Goal: Information Seeking & Learning: Compare options

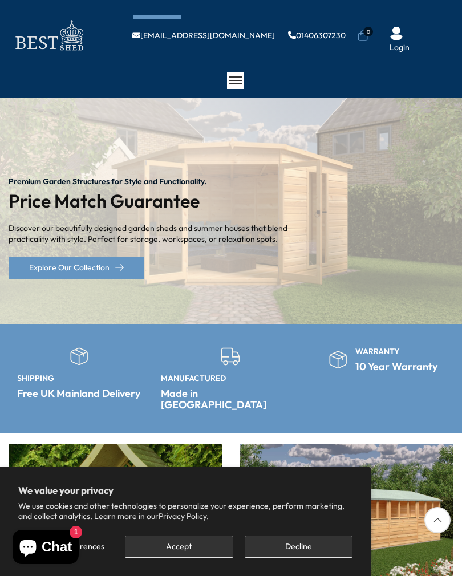
scroll to position [1, 0]
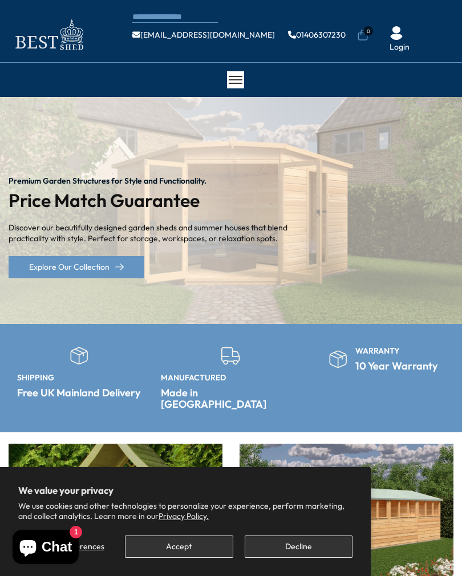
click at [307, 556] on button "Decline" at bounding box center [299, 546] width 108 height 22
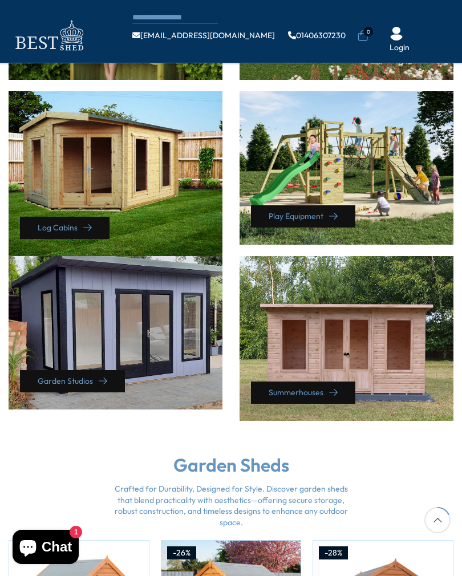
scroll to position [470, 0]
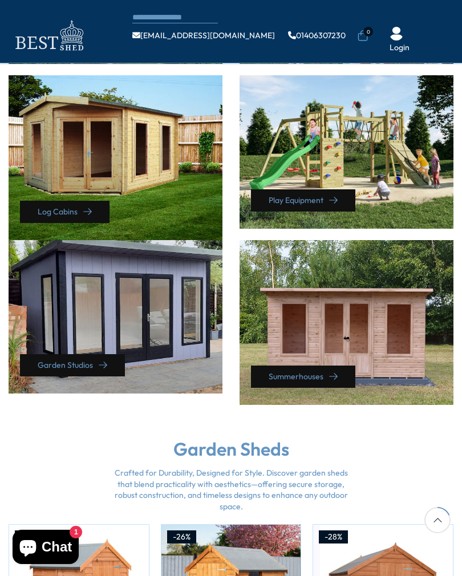
click at [394, 331] on div "Summerhouses" at bounding box center [346, 322] width 214 height 165
click at [333, 372] on icon at bounding box center [333, 376] width 9 height 9
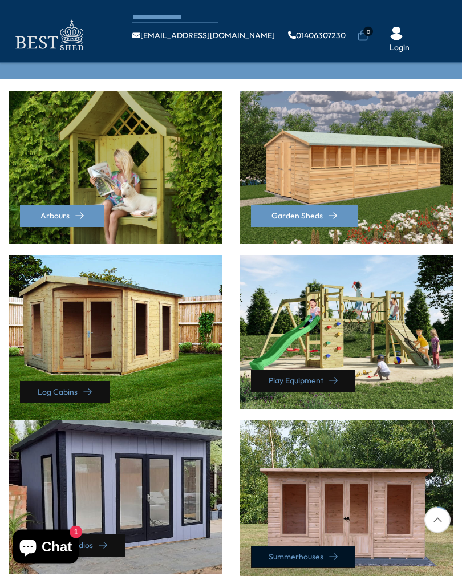
scroll to position [290, 0]
click at [354, 507] on div "Summerhouses" at bounding box center [346, 502] width 214 height 165
click at [332, 520] on div "Summerhouses" at bounding box center [346, 502] width 214 height 165
click at [318, 515] on div "Summerhouses" at bounding box center [346, 502] width 214 height 165
click at [438, 523] on div at bounding box center [437, 520] width 26 height 26
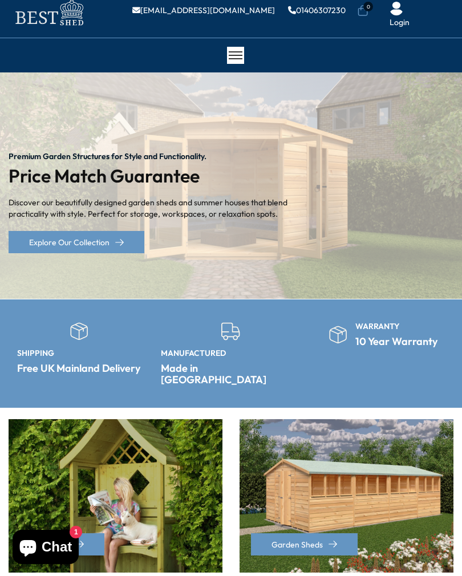
scroll to position [0, 0]
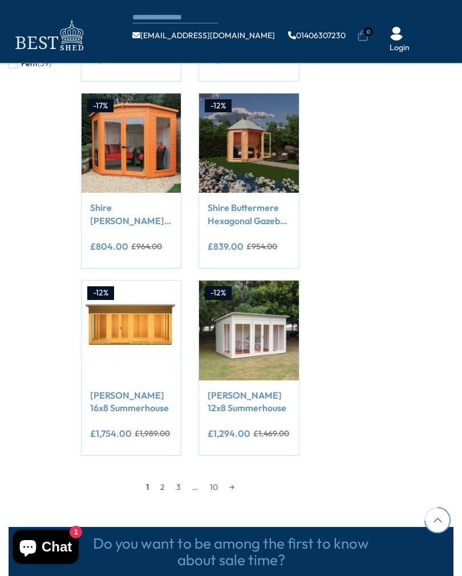
scroll to position [868, 0]
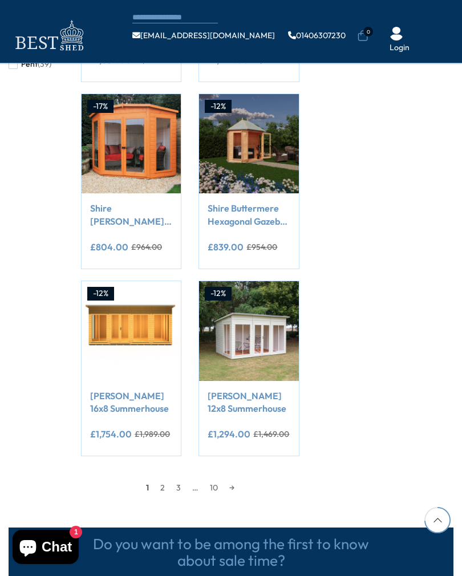
click at [217, 484] on link "10" at bounding box center [213, 487] width 19 height 17
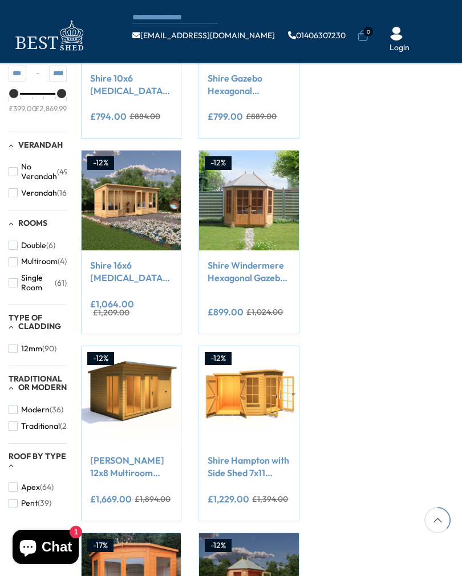
scroll to position [429, 0]
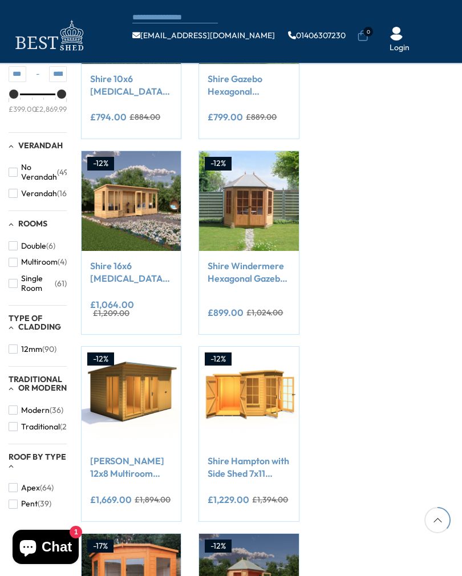
click at [247, 314] on div "**********" at bounding box center [248, 313] width 82 height 23
click at [262, 308] on del "£1,024.00" at bounding box center [264, 312] width 36 height 8
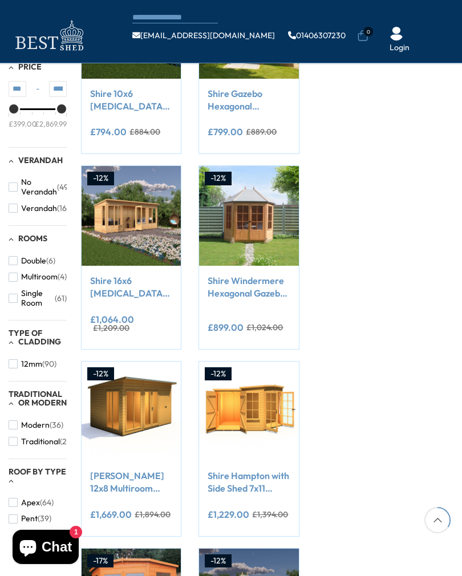
scroll to position [389, 0]
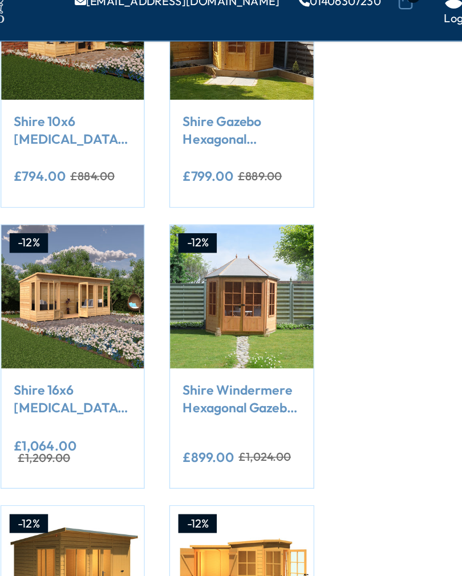
click at [207, 299] on link "Shire Windermere Hexagonal Gazebo Summerhouse 8x7 Double doors 12mm Cladding" at bounding box center [248, 312] width 82 height 26
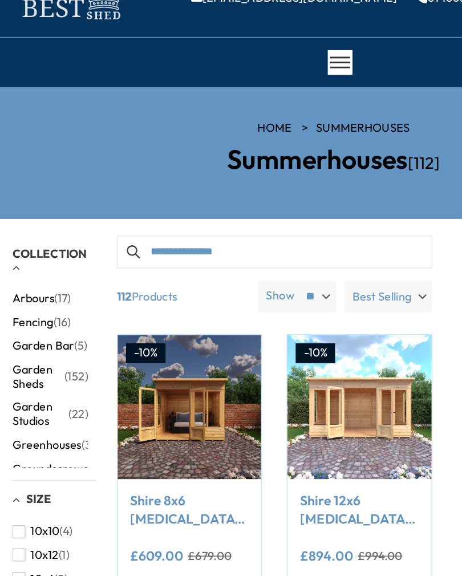
scroll to position [36, 0]
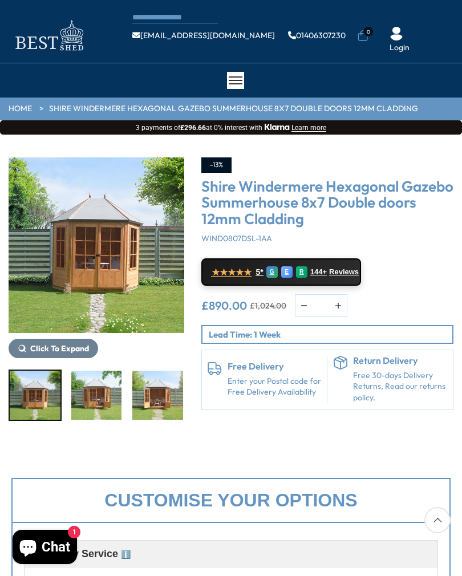
click at [54, 352] on span "Click To Expand" at bounding box center [59, 348] width 59 height 10
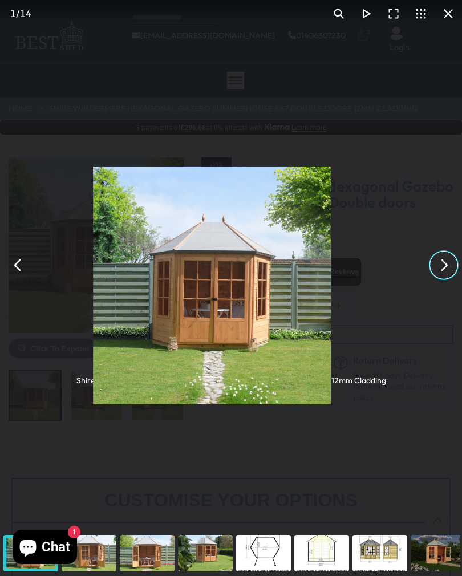
click at [442, 275] on button "You can close this modal content with the ESC key" at bounding box center [443, 264] width 27 height 27
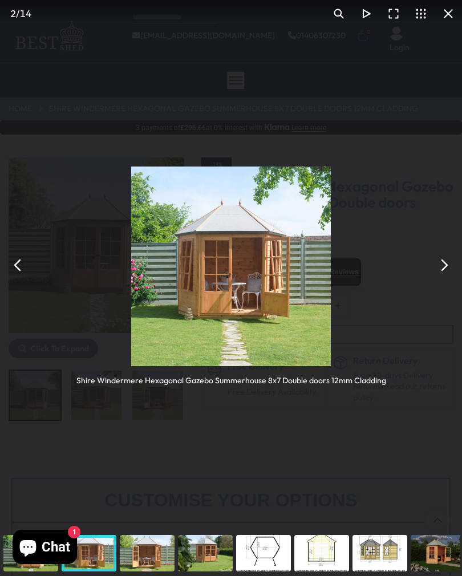
click at [450, 272] on button "You can close this modal content with the ESC key" at bounding box center [443, 264] width 27 height 27
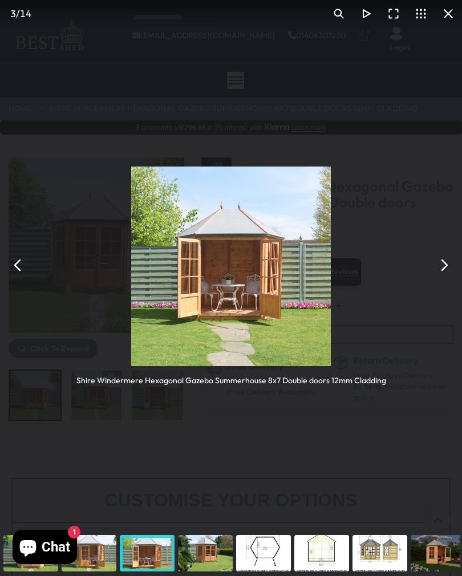
click at [455, 267] on button "You can close this modal content with the ESC key" at bounding box center [443, 264] width 27 height 27
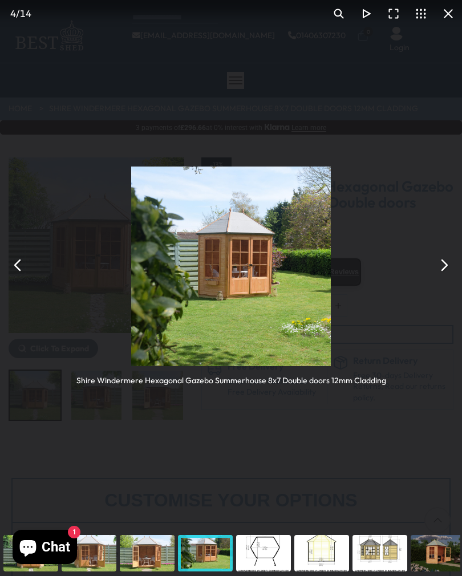
click at [437, 278] on div "Shire Windermere Hexagonal Gazebo Summerhouse 8x7 Double doors 12mm Cladding" at bounding box center [231, 265] width 462 height 530
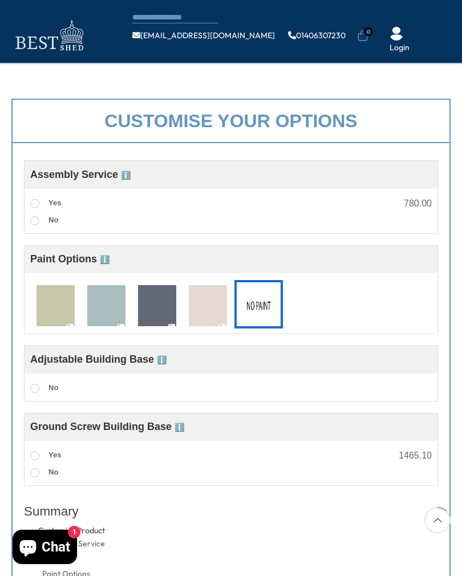
scroll to position [315, 0]
click at [218, 319] on img at bounding box center [208, 307] width 38 height 42
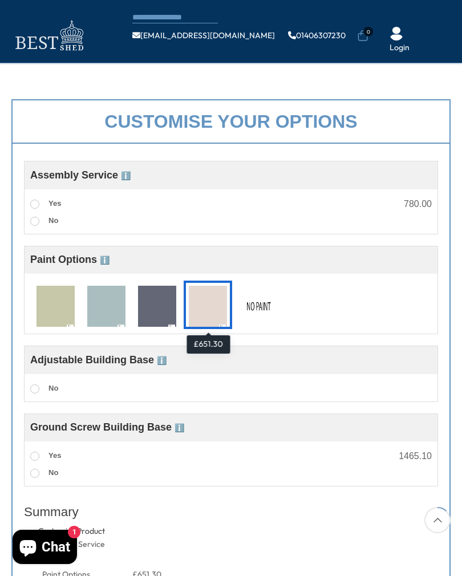
click at [307, 306] on div "T7010 T7024 T7033 T7078 No Paint" at bounding box center [230, 306] width 401 height 54
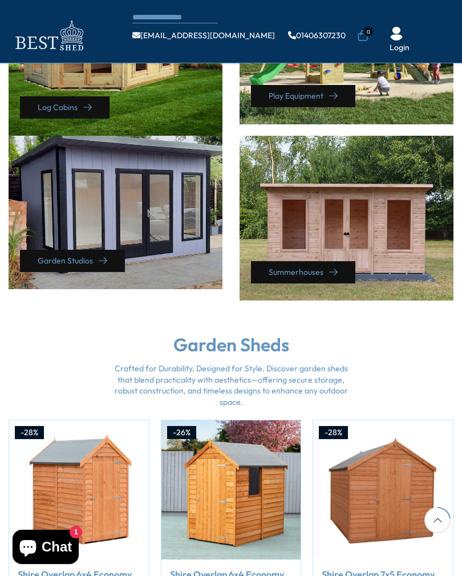
scroll to position [576, 0]
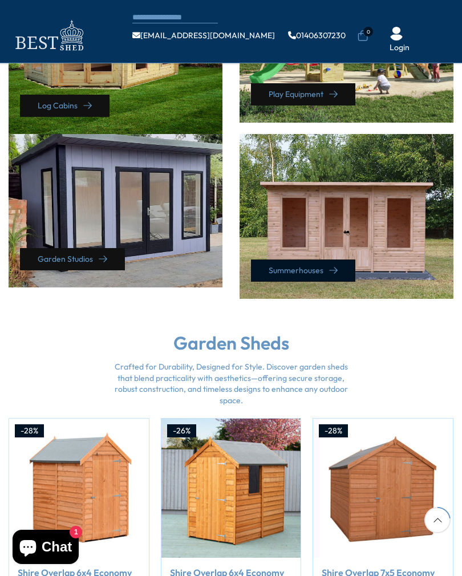
click at [302, 260] on link "Summerhouses" at bounding box center [303, 270] width 104 height 22
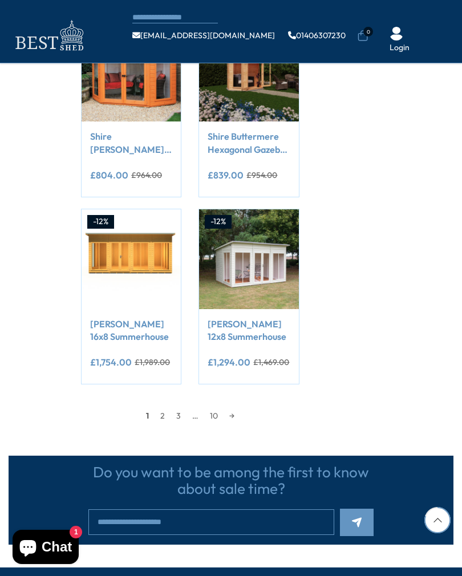
scroll to position [939, 0]
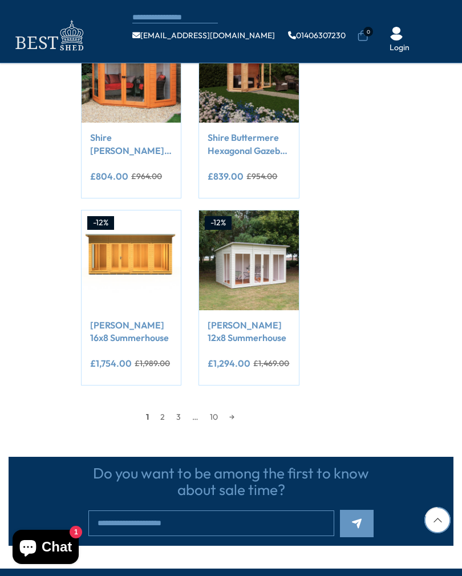
click at [166, 409] on link "2" at bounding box center [162, 416] width 16 height 17
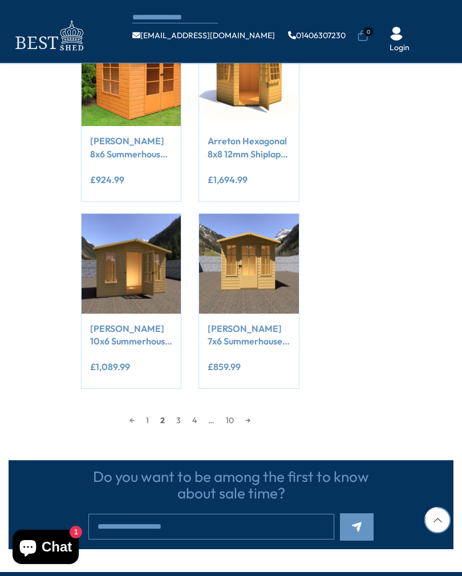
scroll to position [928, 0]
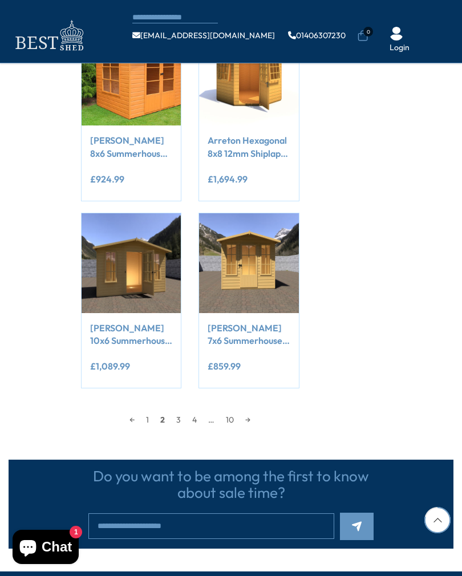
click at [184, 421] on link "3" at bounding box center [178, 419] width 16 height 17
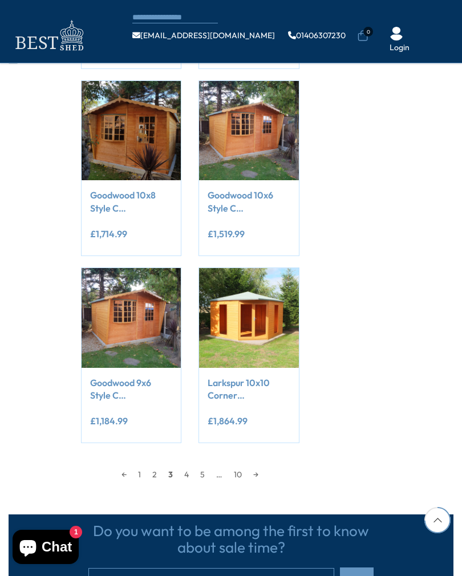
scroll to position [874, 0]
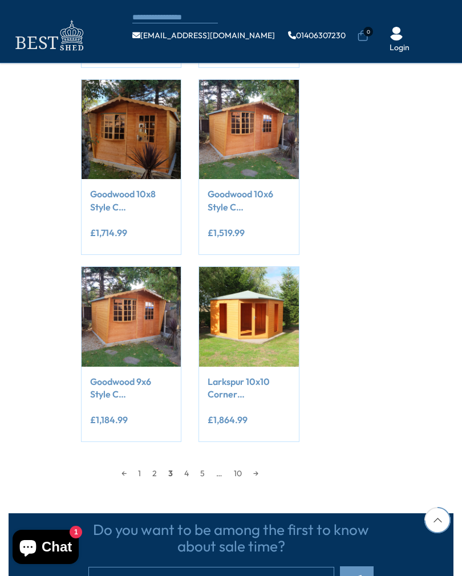
click at [192, 476] on link "4" at bounding box center [186, 473] width 16 height 17
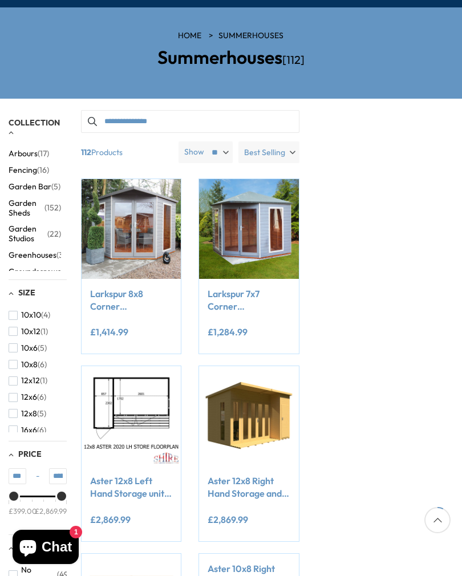
scroll to position [89, 0]
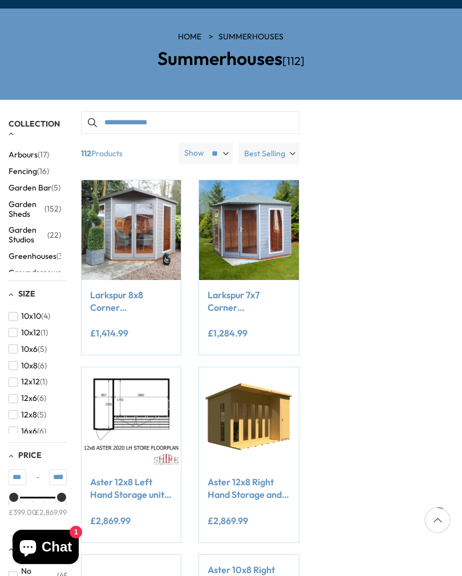
click at [135, 203] on img at bounding box center [131, 229] width 99 height 99
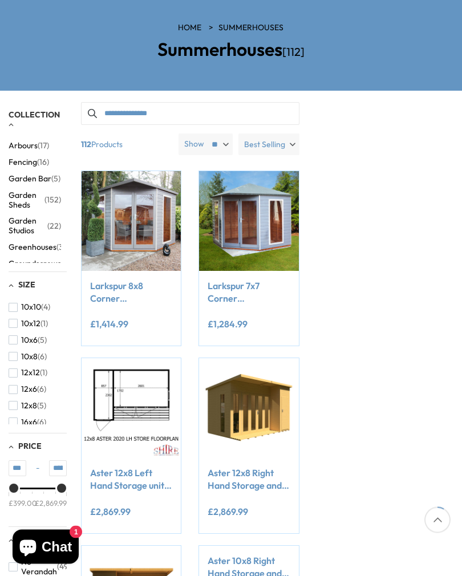
scroll to position [97, 0]
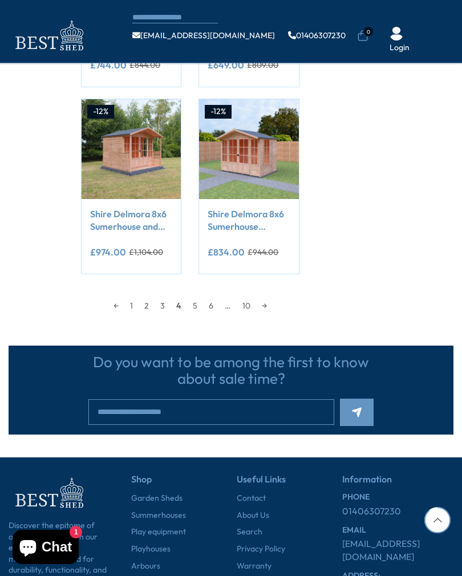
click at [196, 305] on link "5" at bounding box center [195, 305] width 16 height 17
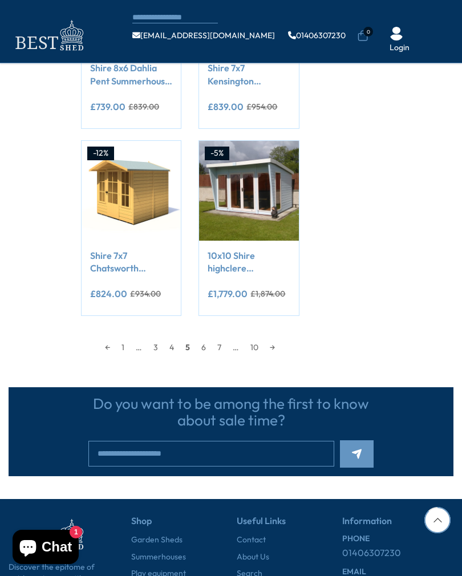
scroll to position [1033, 0]
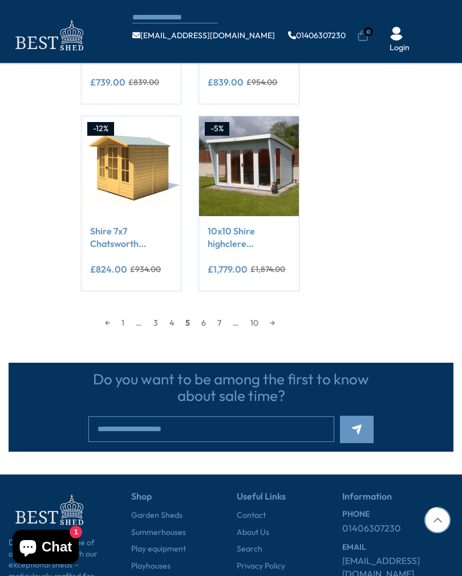
click at [209, 316] on link "6" at bounding box center [204, 322] width 16 height 17
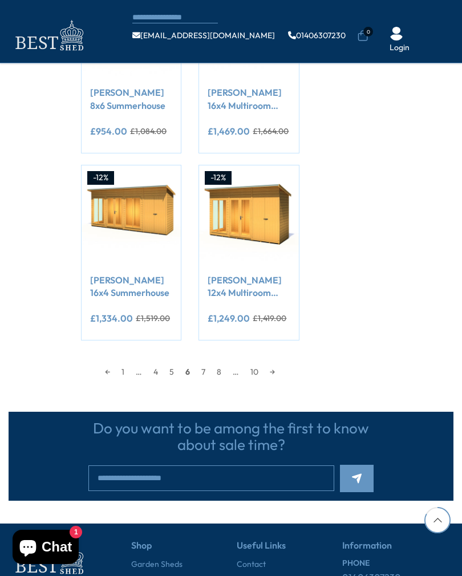
scroll to position [975, 0]
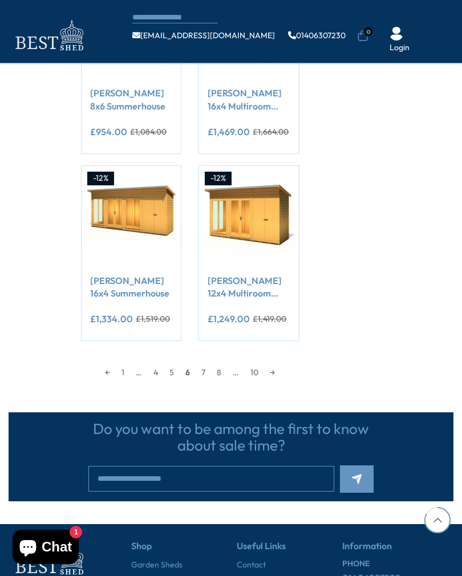
click at [207, 370] on link "7" at bounding box center [203, 372] width 15 height 17
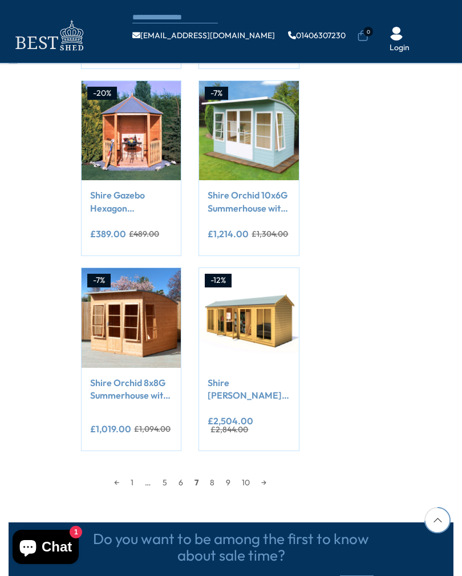
scroll to position [872, 0]
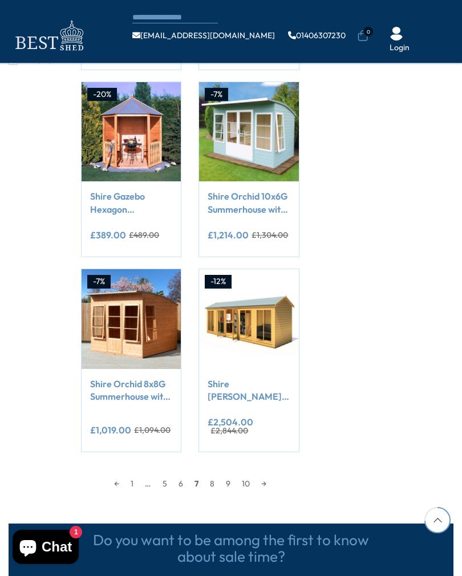
click at [218, 483] on link "8" at bounding box center [212, 483] width 16 height 17
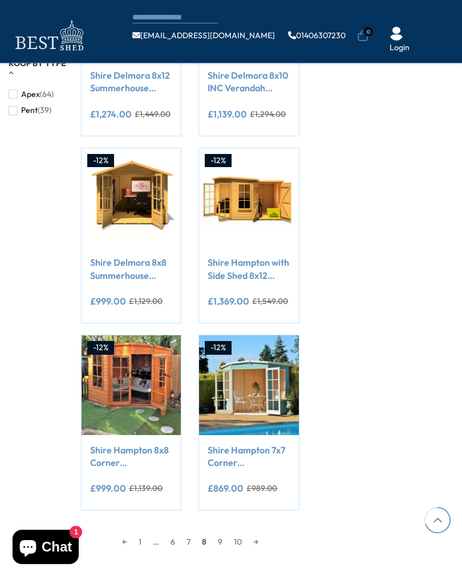
scroll to position [823, 0]
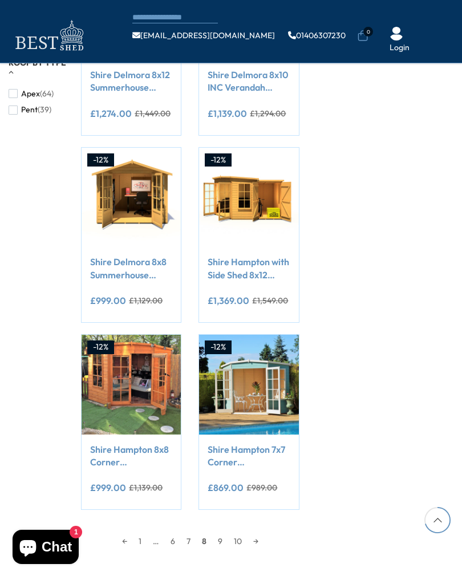
click at [104, 359] on img at bounding box center [131, 384] width 99 height 99
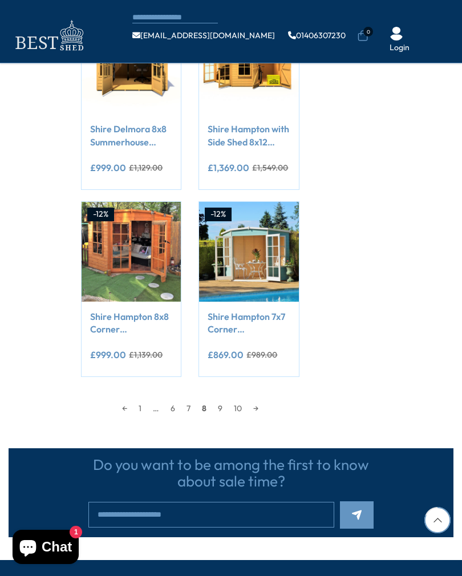
scroll to position [956, 0]
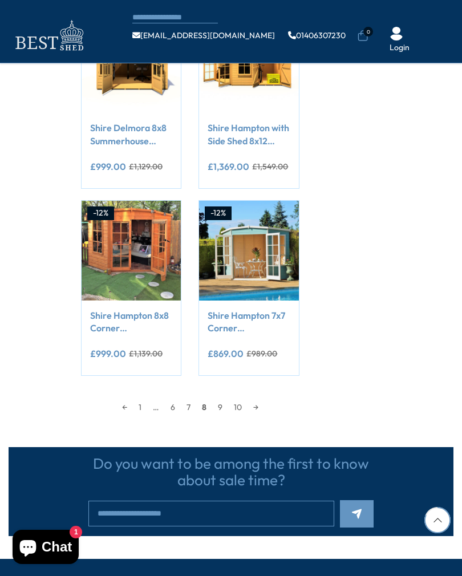
click at [222, 398] on link "9" at bounding box center [220, 406] width 16 height 17
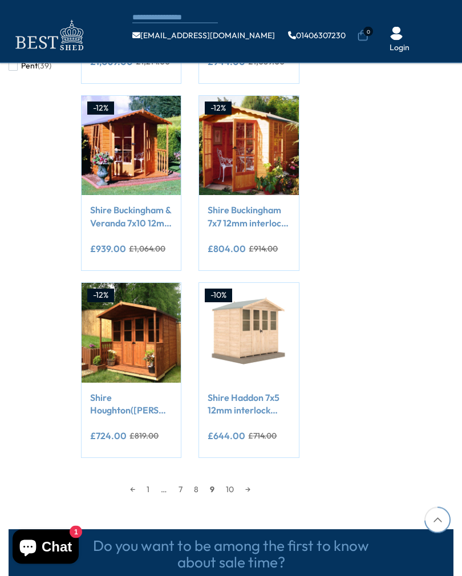
scroll to position [868, 0]
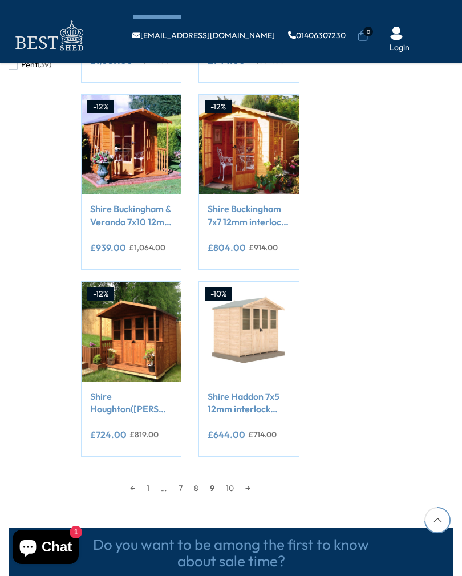
click at [230, 483] on link "10" at bounding box center [229, 487] width 19 height 17
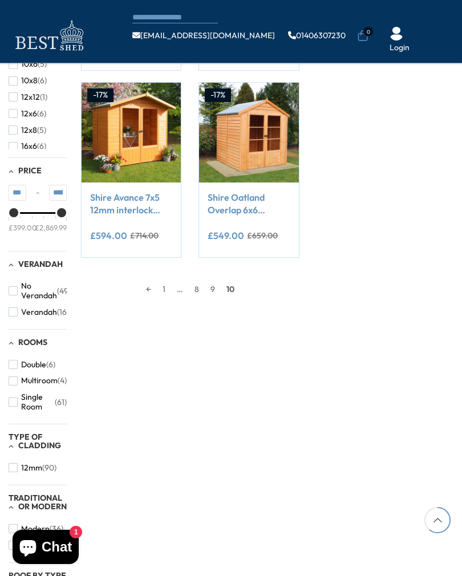
scroll to position [136, 0]
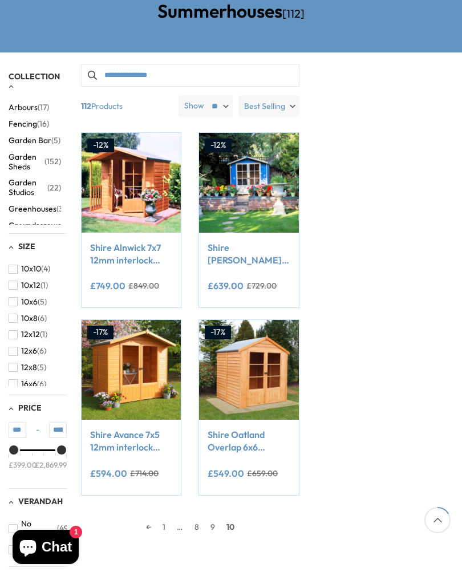
click at [171, 529] on link "1" at bounding box center [164, 526] width 14 height 17
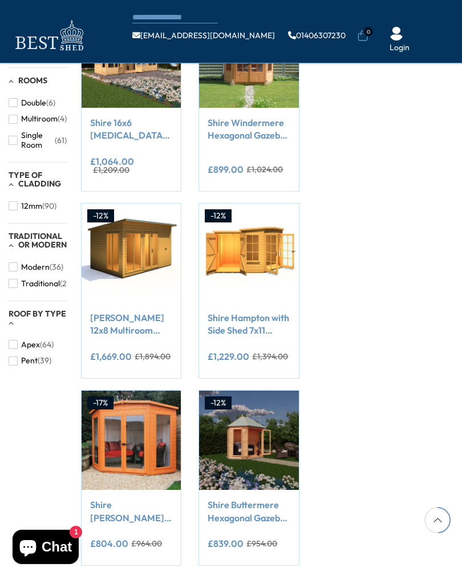
scroll to position [573, 0]
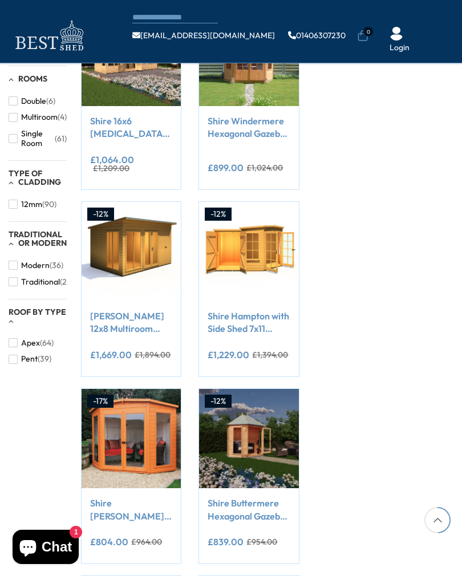
click at [221, 397] on img at bounding box center [248, 438] width 99 height 99
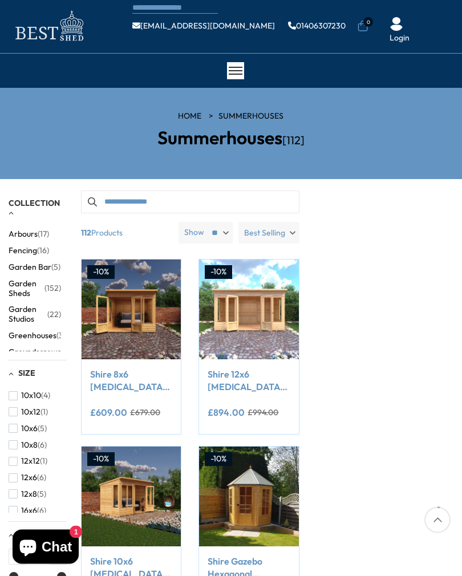
scroll to position [0, 0]
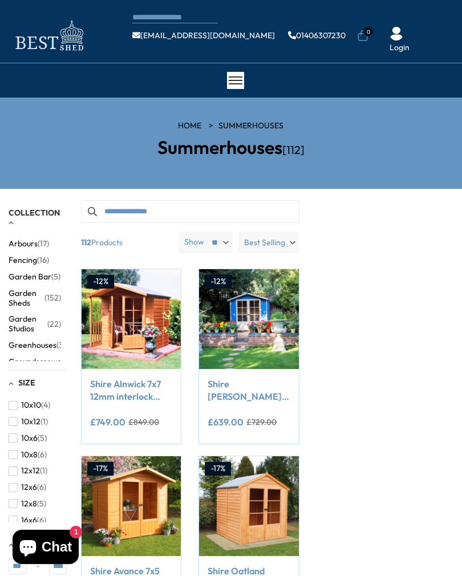
scroll to position [759, 0]
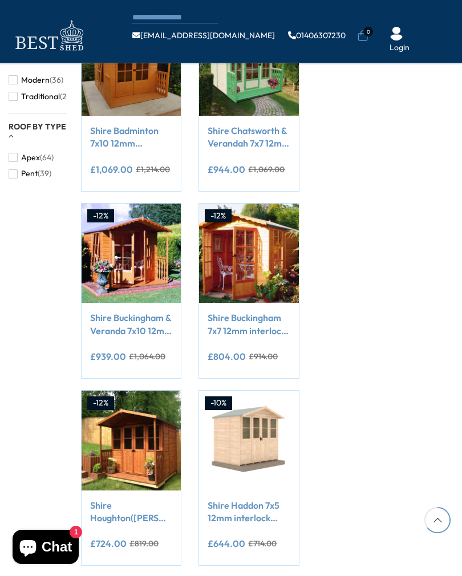
scroll to position [974, 0]
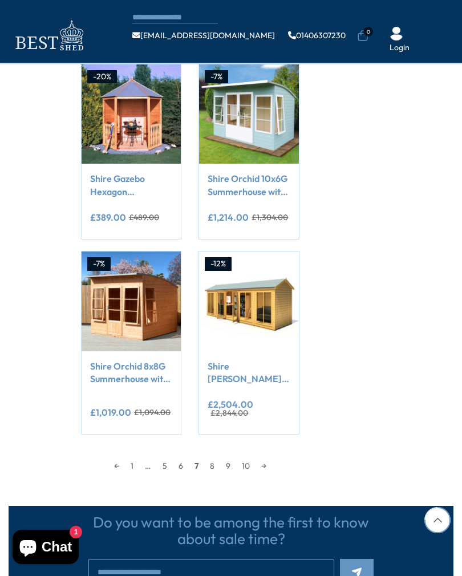
scroll to position [993, 0]
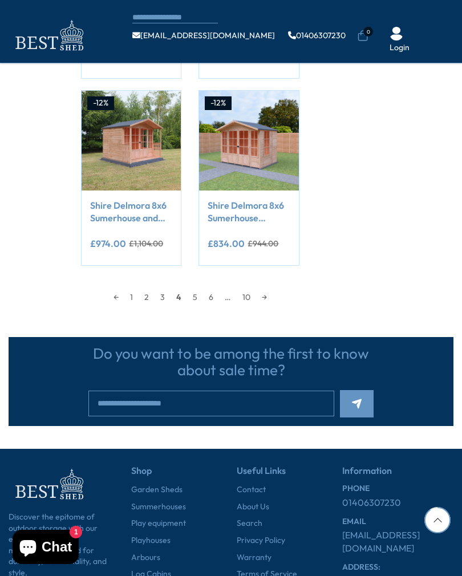
scroll to position [1060, 0]
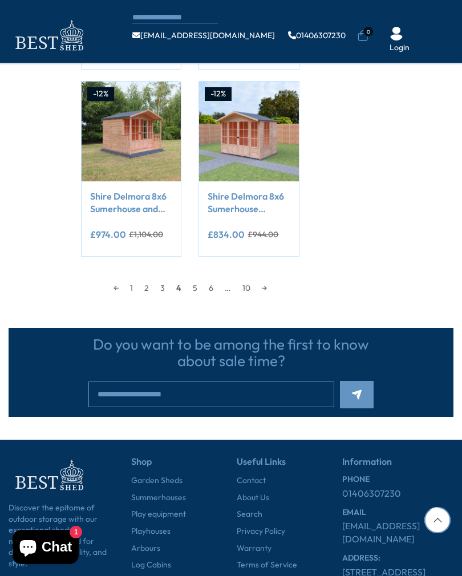
scroll to position [892, 0]
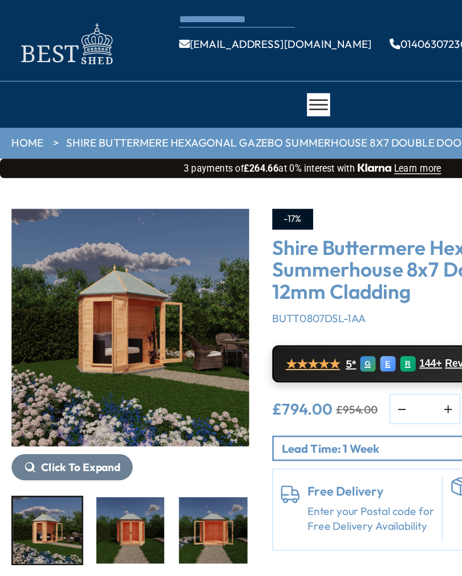
click at [113, 250] on img "1 / 9" at bounding box center [97, 245] width 176 height 176
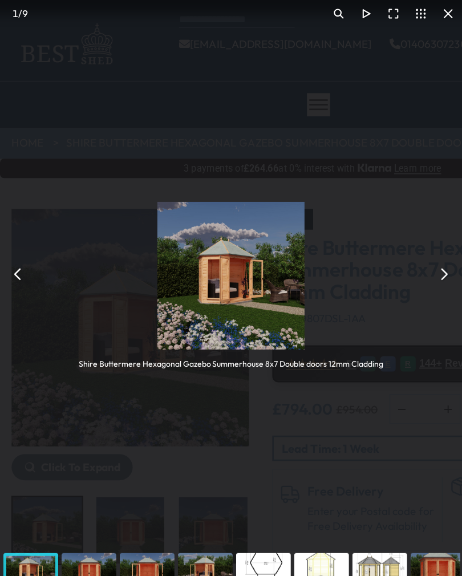
click at [119, 429] on div "You can close this modal content with the ESC key" at bounding box center [108, 425] width 43 height 34
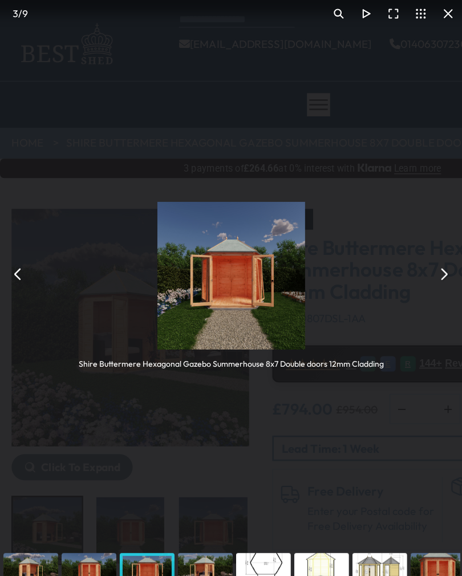
click at [70, 421] on div "You can close this modal content with the ESC key" at bounding box center [65, 425] width 43 height 34
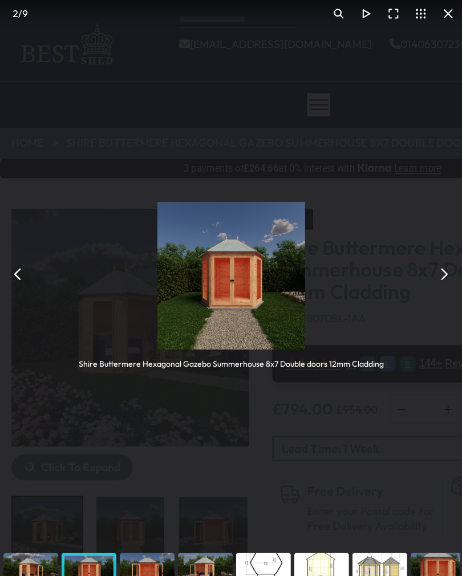
click at [35, 420] on div "You can close this modal content with the ESC key" at bounding box center [22, 425] width 43 height 34
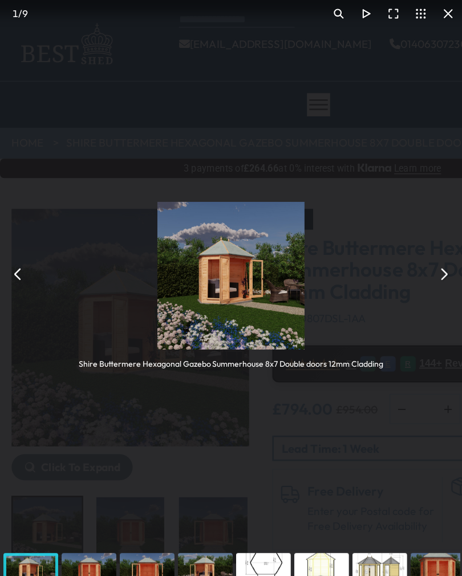
click at [17, 207] on button "You can close this modal content with the ESC key" at bounding box center [13, 206] width 20 height 20
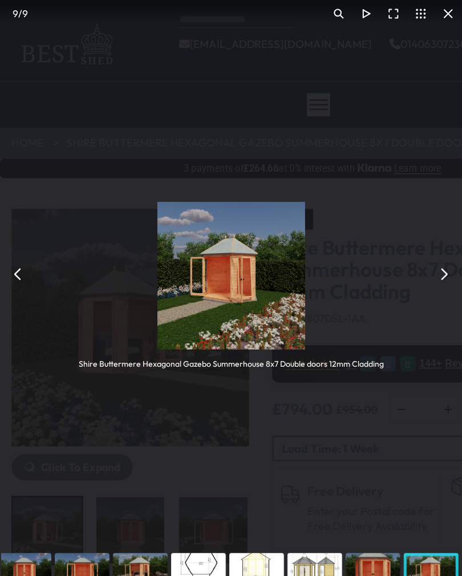
click at [18, 205] on button "You can close this modal content with the ESC key" at bounding box center [13, 206] width 20 height 20
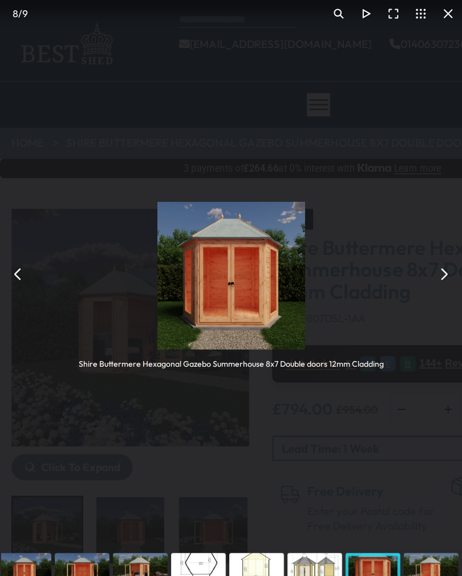
click at [19, 206] on button "You can close this modal content with the ESC key" at bounding box center [13, 206] width 20 height 20
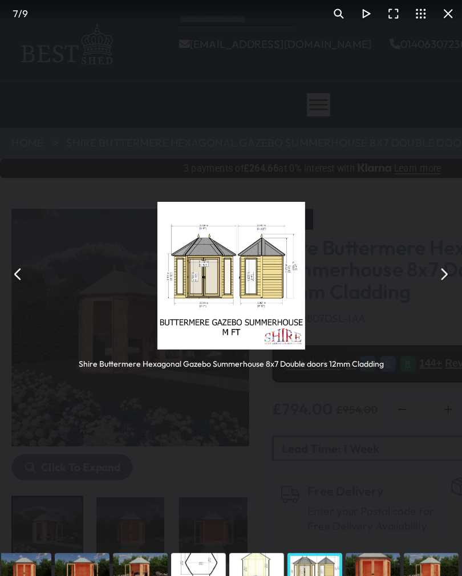
click at [336, 9] on button "You can close this modal content with the ESC key" at bounding box center [331, 13] width 20 height 20
